Goal: Transaction & Acquisition: Obtain resource

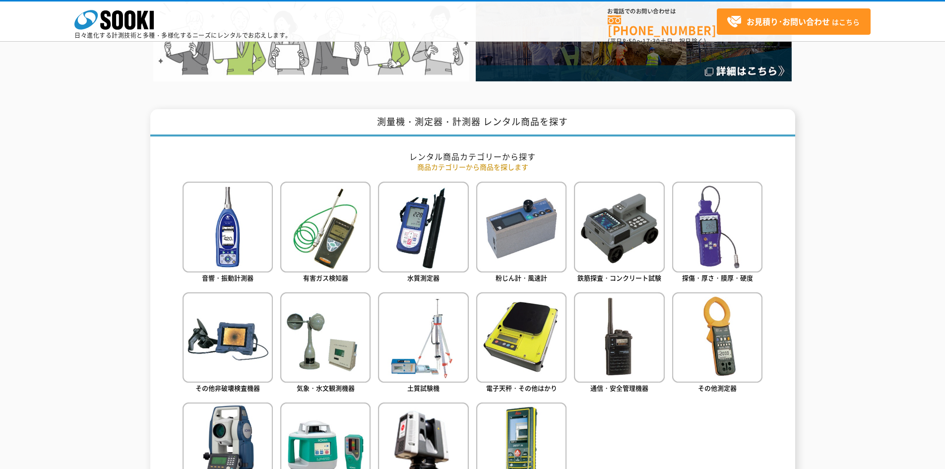
scroll to position [397, 0]
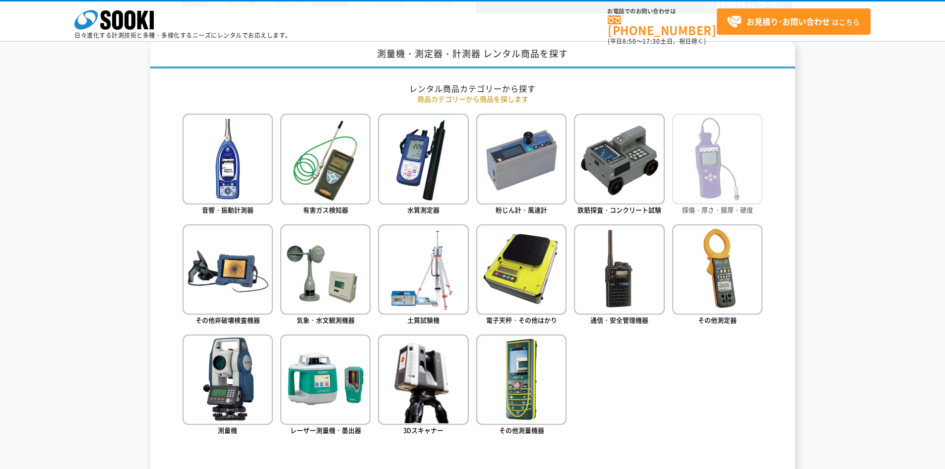
click at [619, 180] on img at bounding box center [717, 159] width 90 height 90
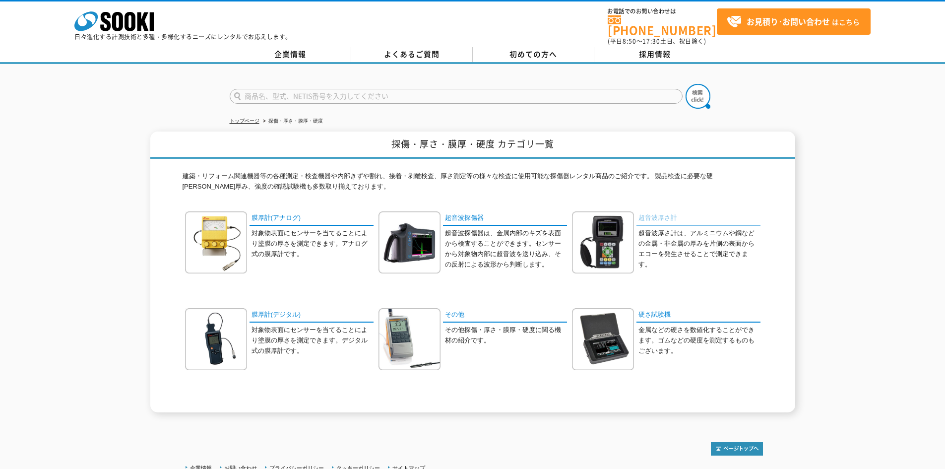
click at [655, 215] on link "超音波厚さ計" at bounding box center [698, 218] width 124 height 14
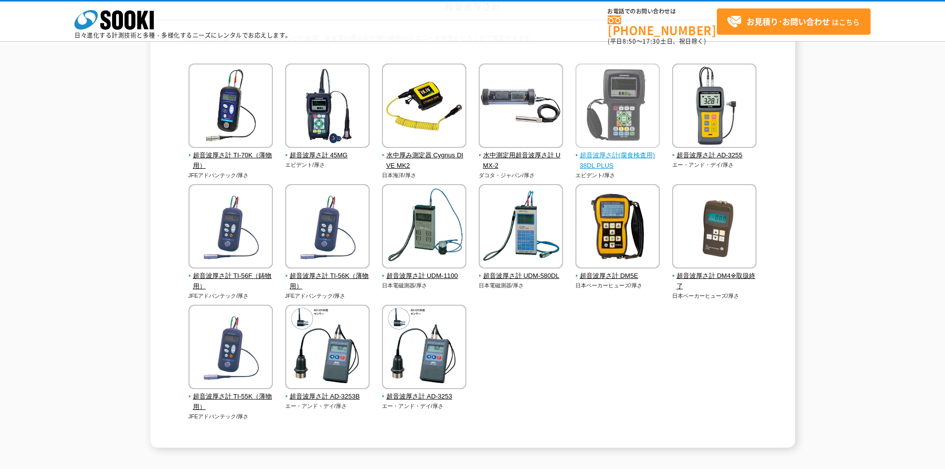
scroll to position [99, 0]
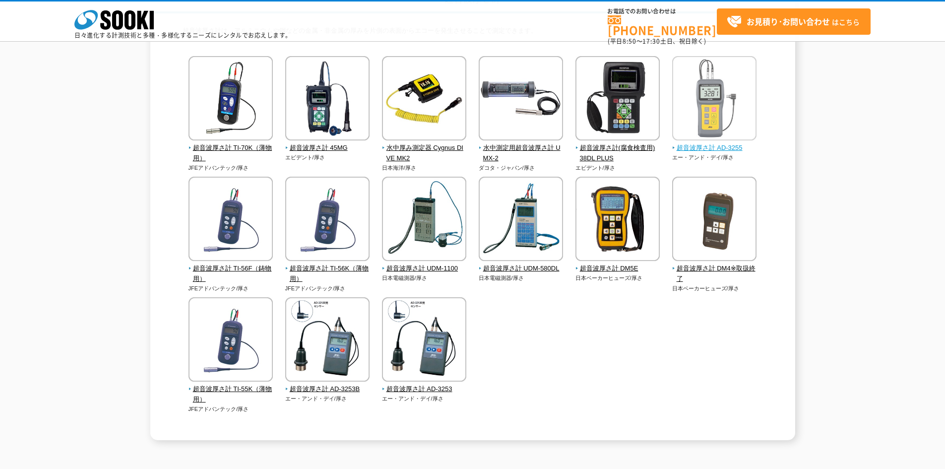
click at [719, 122] on img at bounding box center [714, 99] width 84 height 87
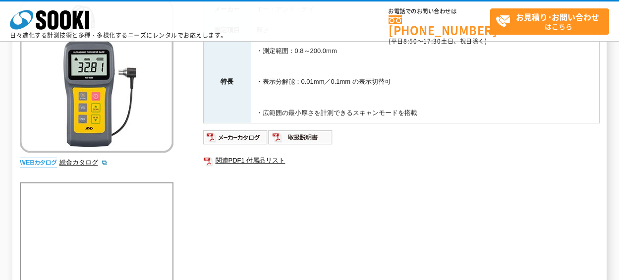
scroll to position [149, 0]
